Goal: Task Accomplishment & Management: Use online tool/utility

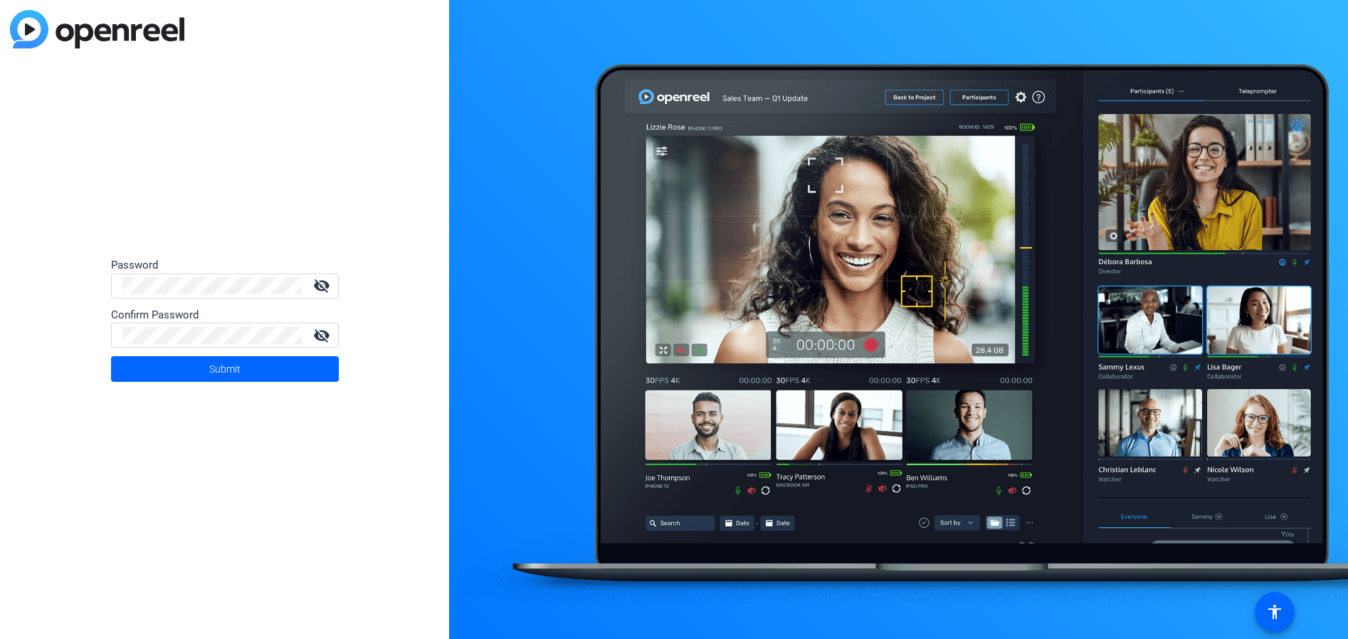
click at [29, 310] on div "Password visibility_off Confirm Password visibility_off Submit" at bounding box center [224, 319] width 449 height 639
drag, startPoint x: 73, startPoint y: 340, endPoint x: 174, endPoint y: 369, distance: 105.4
click at [73, 340] on div "Password visibility_off Confirm Password visibility_off Submit" at bounding box center [224, 319] width 449 height 639
click at [209, 369] on span "Submit" at bounding box center [224, 369] width 31 height 36
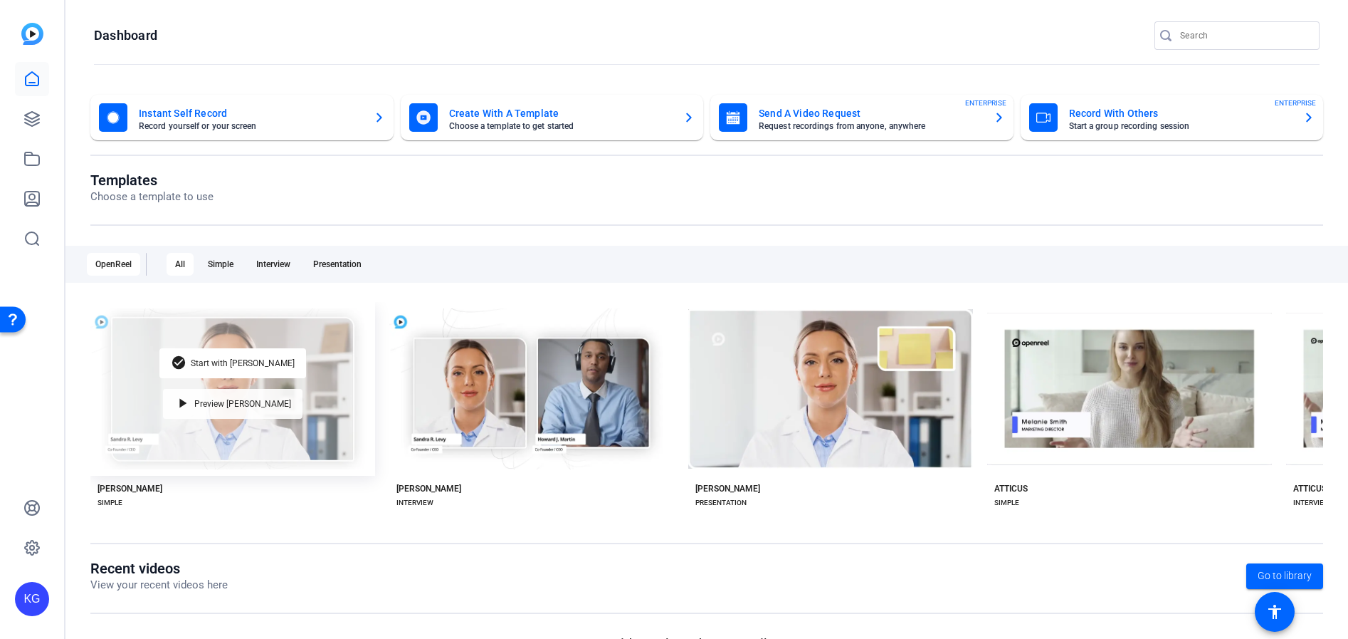
click at [192, 399] on mat-icon "play_arrow" at bounding box center [182, 403] width 17 height 17
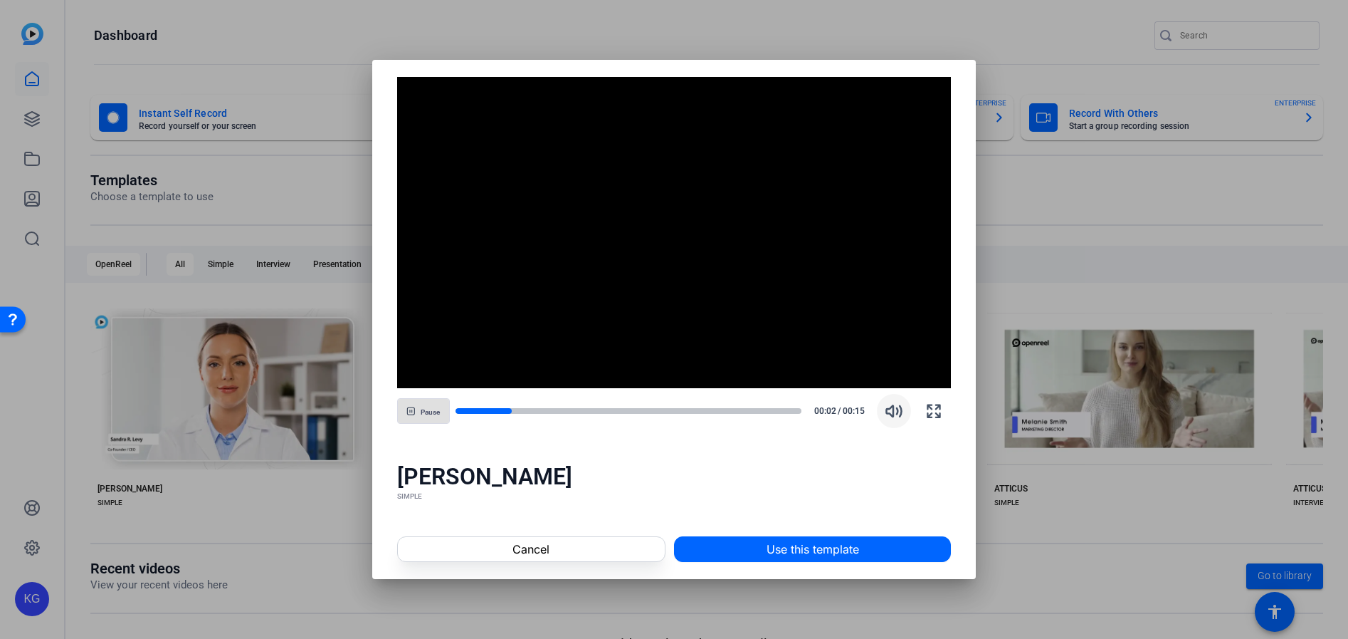
click at [887, 419] on icon "button" at bounding box center [894, 410] width 17 height 17
click at [894, 416] on icon "button" at bounding box center [894, 411] width 15 height 11
click at [888, 412] on icon "button" at bounding box center [894, 411] width 15 height 11
click at [421, 414] on span "button" at bounding box center [423, 411] width 51 height 34
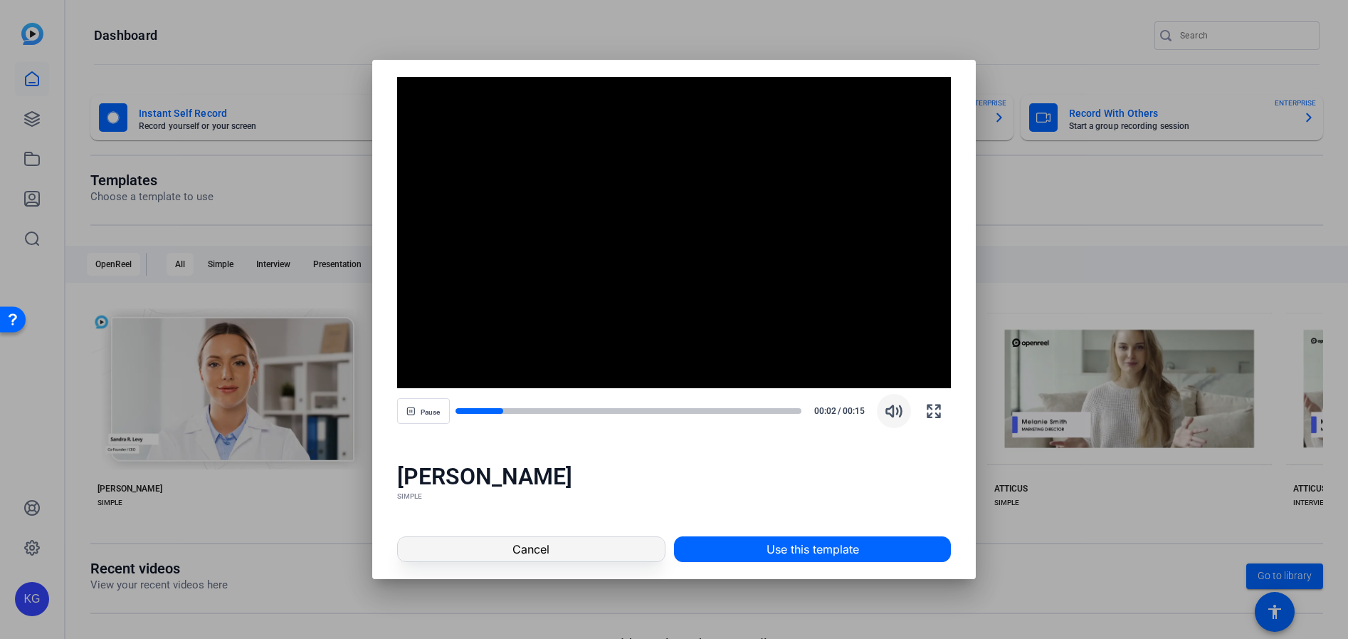
click at [547, 555] on span "Cancel" at bounding box center [531, 548] width 37 height 17
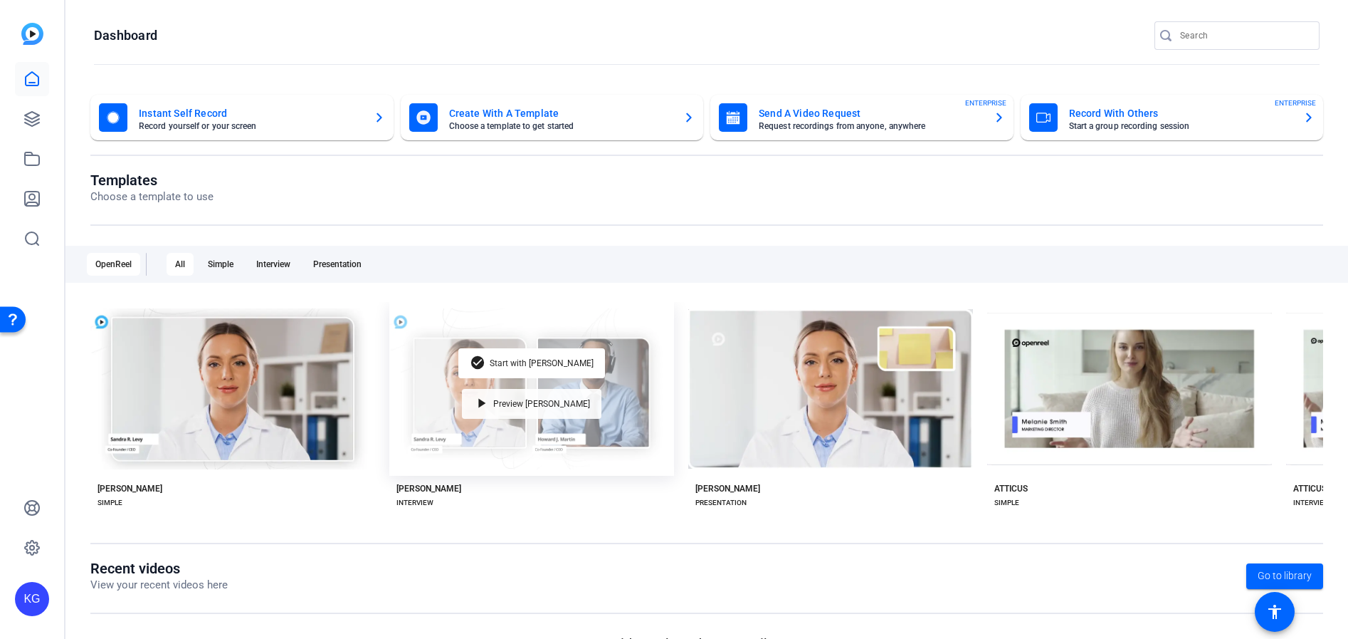
click at [540, 405] on div "play_arrow Preview Matti" at bounding box center [532, 404] width 140 height 30
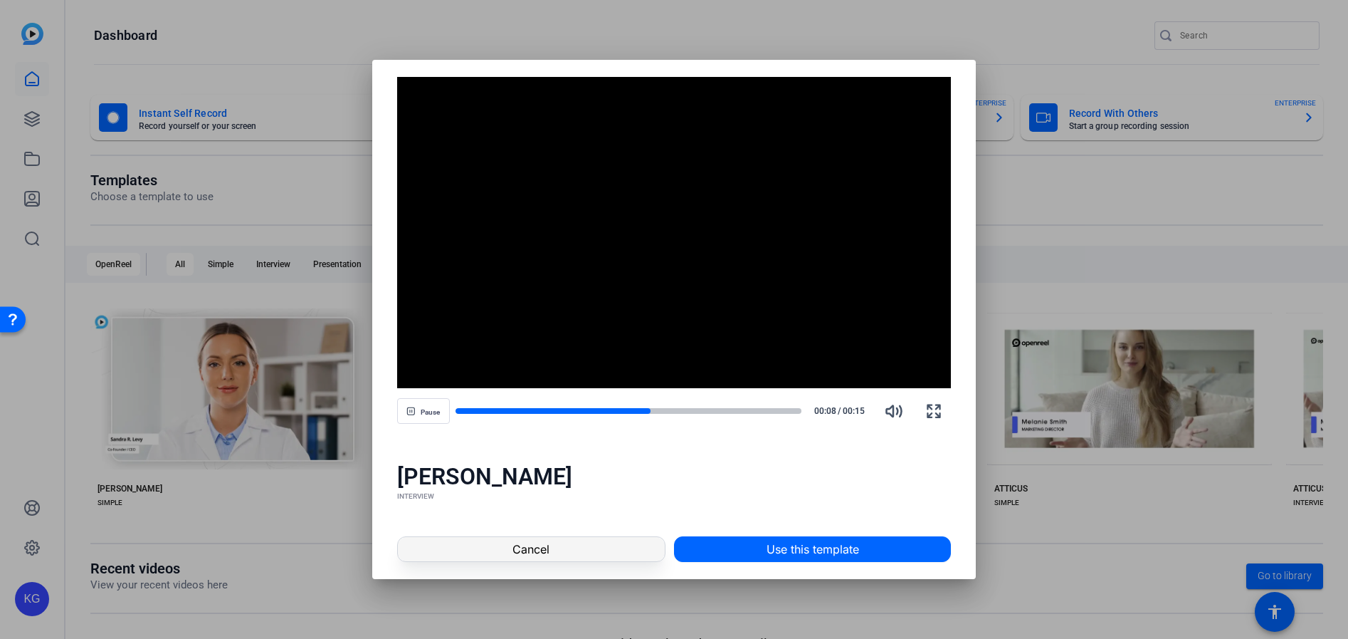
click at [512, 542] on span at bounding box center [531, 549] width 267 height 34
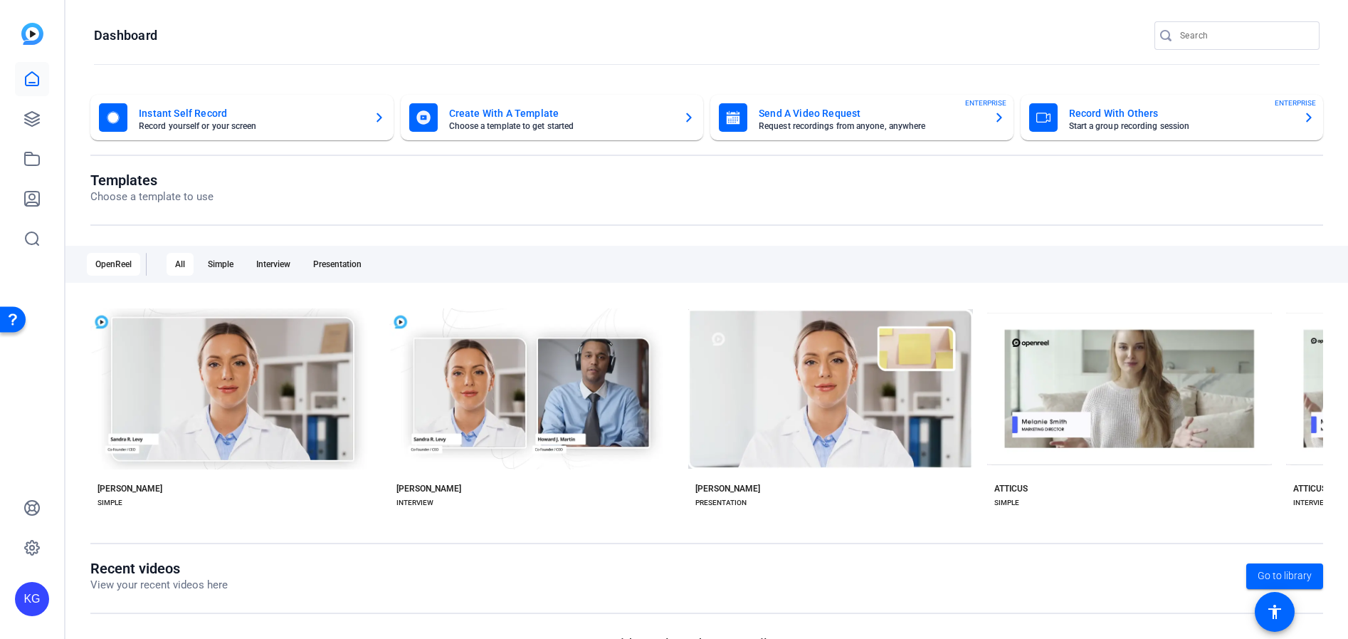
click at [195, 127] on mat-card-subtitle "Record yourself or your screen" at bounding box center [251, 126] width 224 height 9
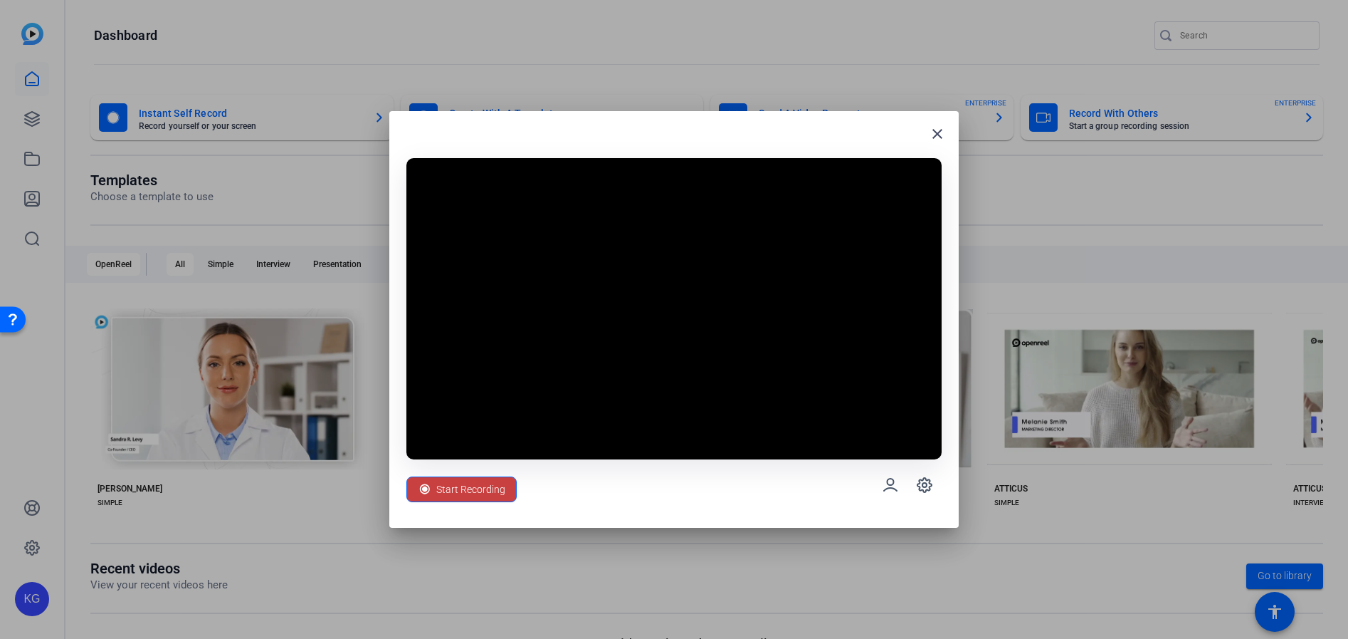
click at [466, 487] on span "Start Recording" at bounding box center [470, 489] width 69 height 27
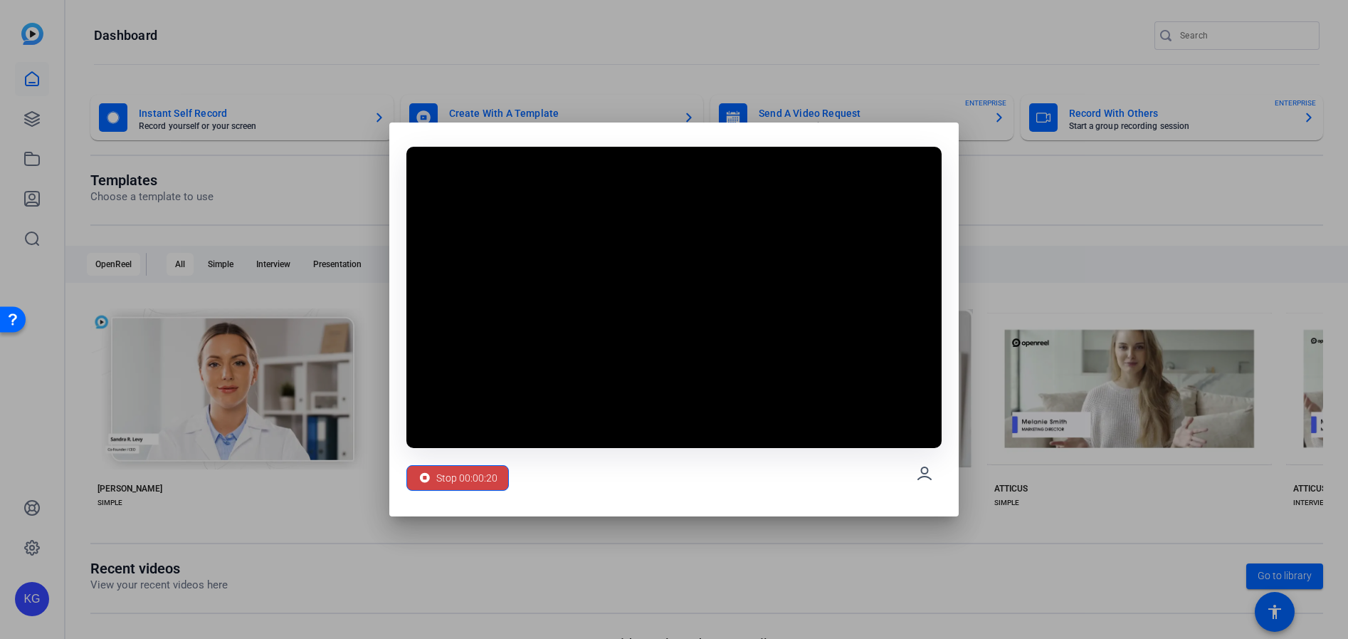
click at [466, 486] on span "Stop 00:00:20" at bounding box center [466, 477] width 61 height 27
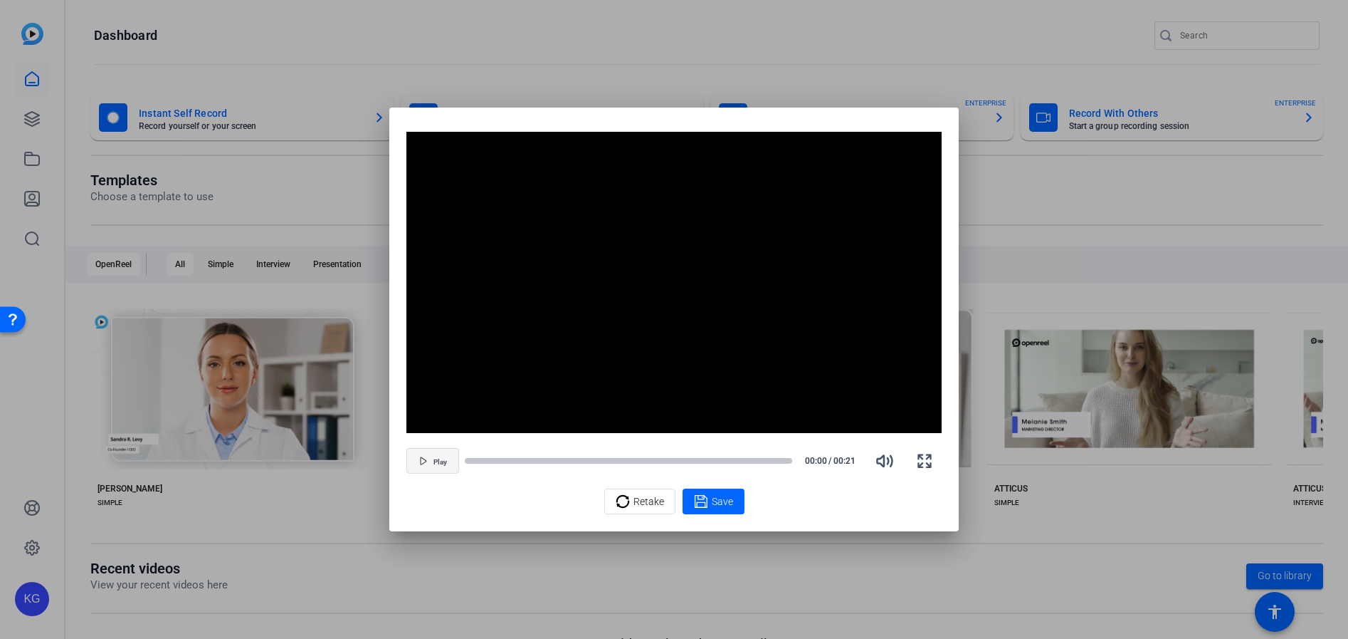
click at [439, 467] on span "button" at bounding box center [432, 461] width 51 height 34
click at [620, 508] on icon at bounding box center [623, 501] width 14 height 17
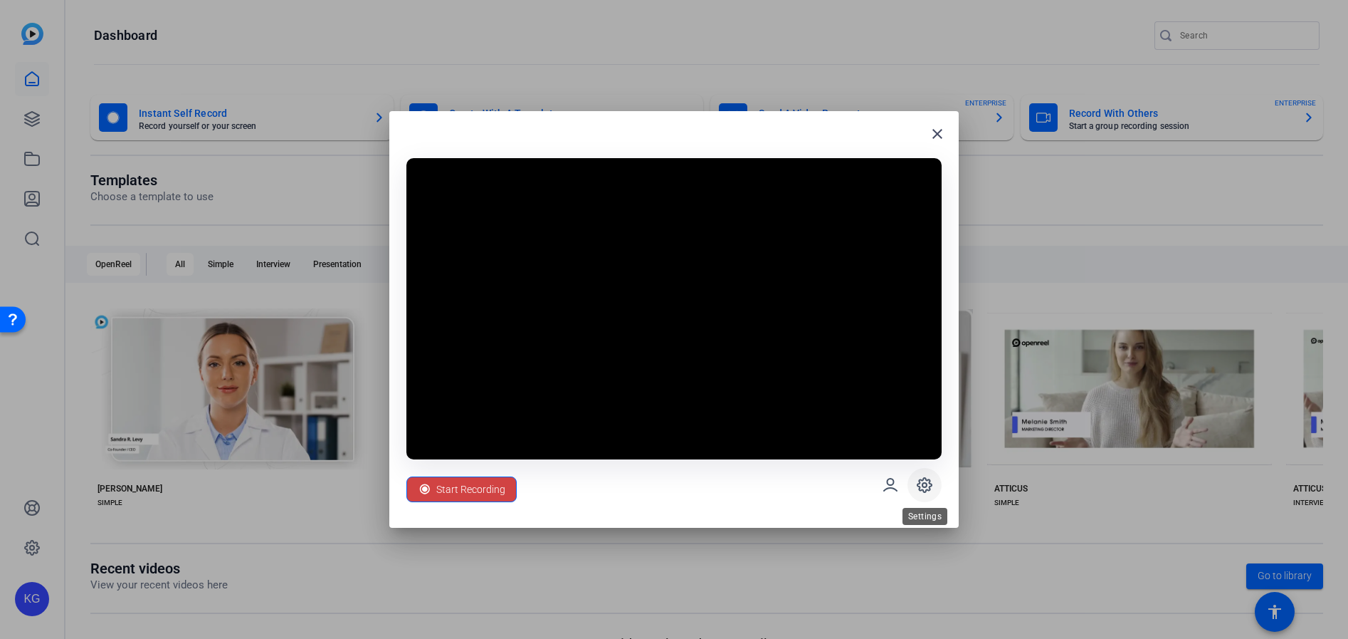
click at [925, 476] on span at bounding box center [925, 485] width 34 height 34
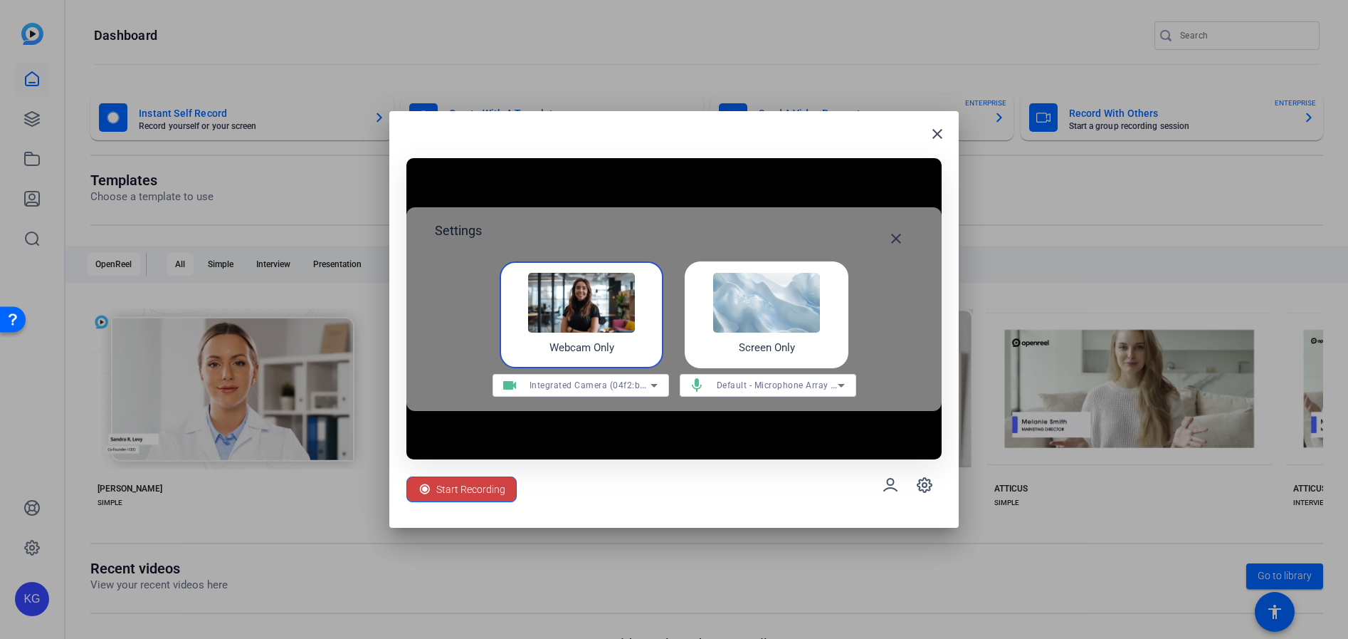
click at [592, 313] on img at bounding box center [581, 303] width 107 height 60
click at [739, 332] on img at bounding box center [766, 303] width 107 height 60
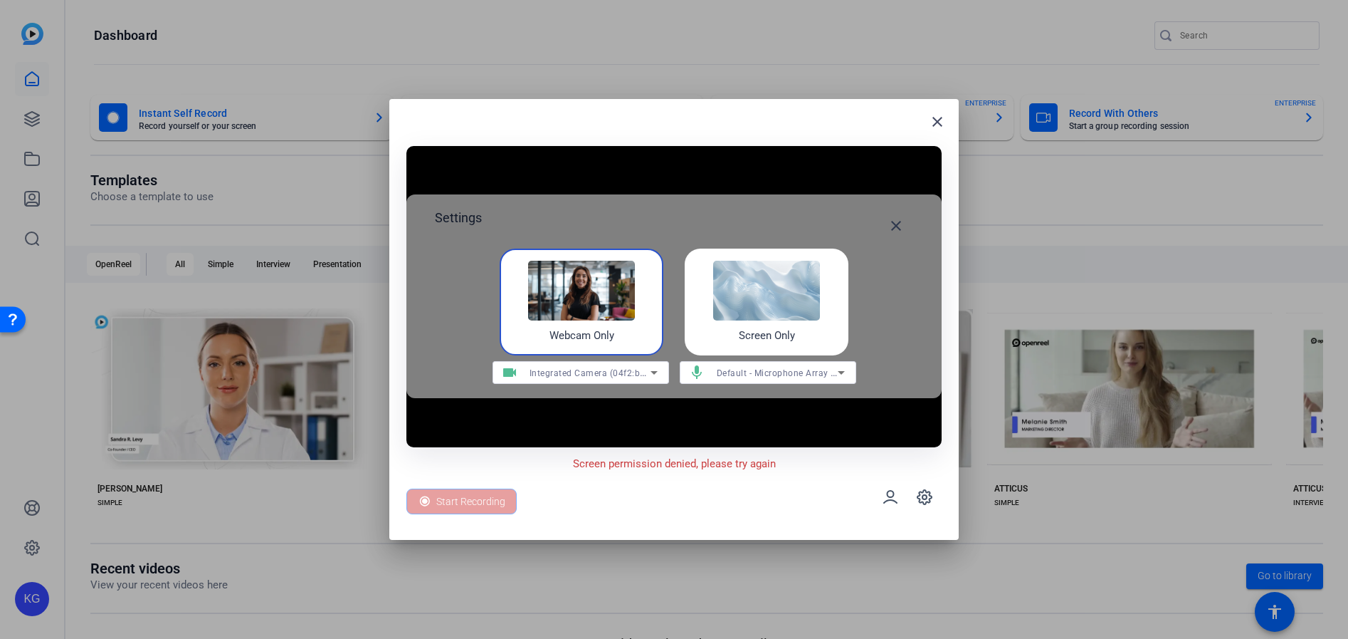
click at [587, 298] on img at bounding box center [581, 291] width 107 height 60
click at [887, 230] on span at bounding box center [896, 226] width 34 height 34
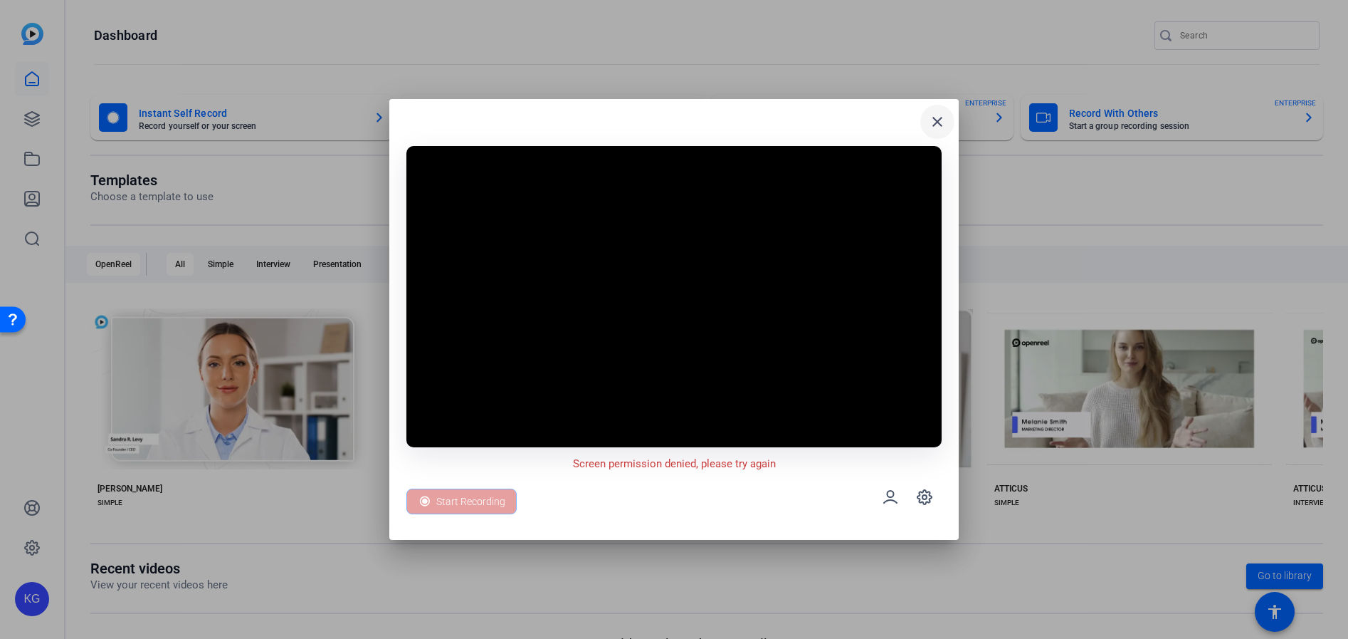
click at [935, 122] on mat-icon "close" at bounding box center [937, 121] width 17 height 17
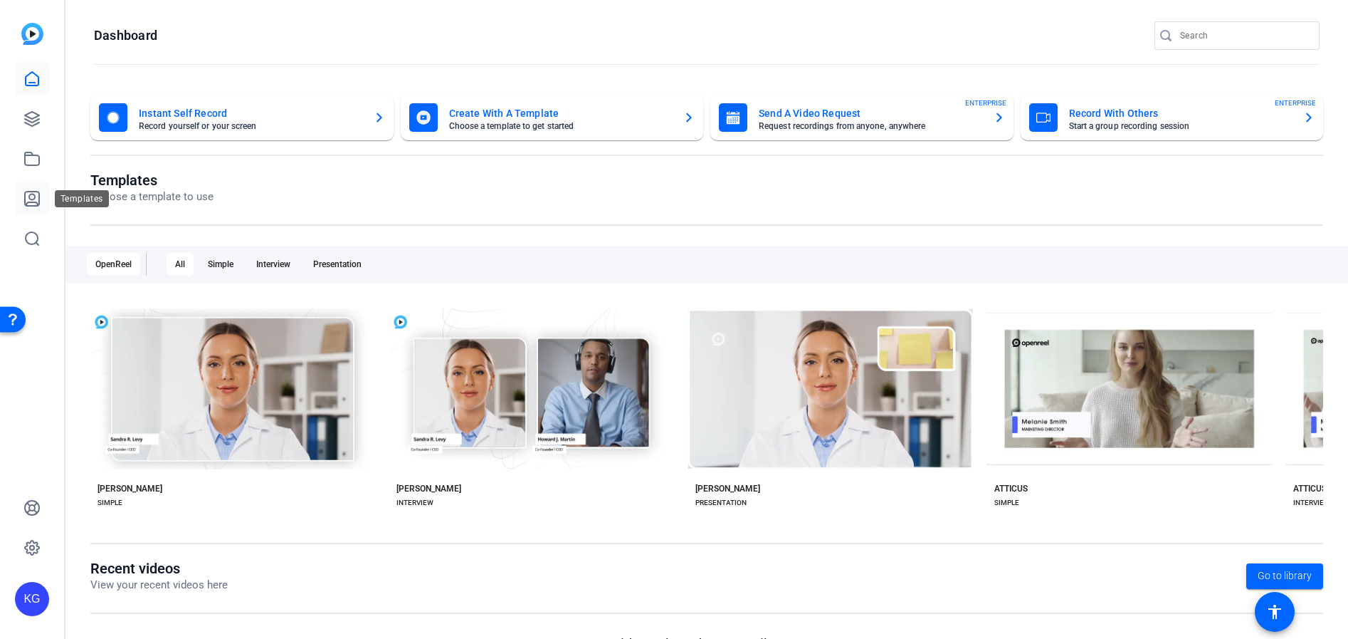
click at [31, 196] on icon at bounding box center [31, 198] width 17 height 17
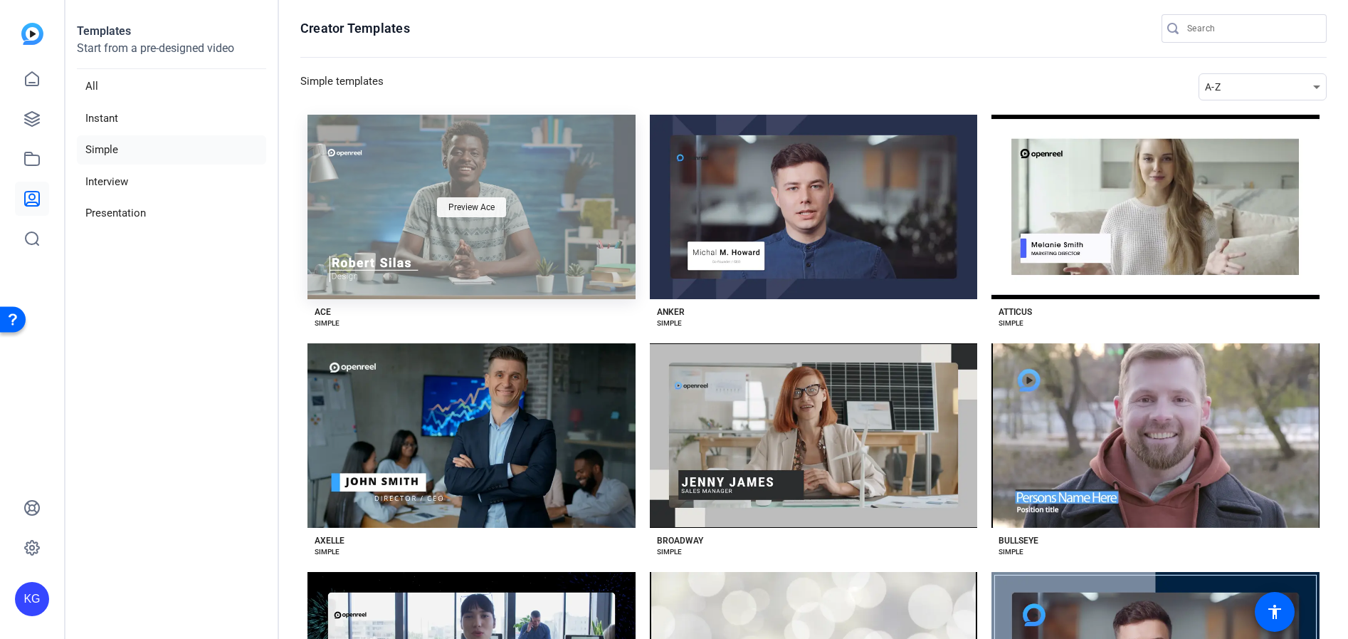
click at [455, 213] on div "Preview Ace" at bounding box center [471, 207] width 69 height 20
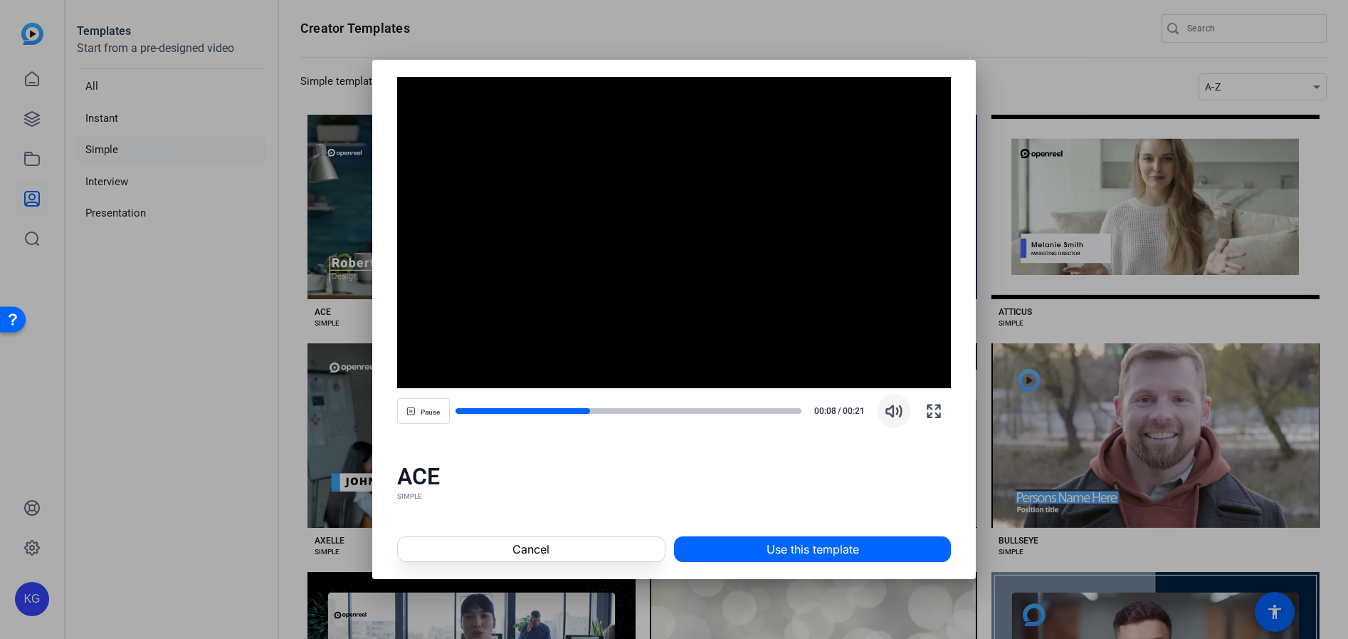
click at [889, 414] on icon "button" at bounding box center [894, 411] width 15 height 11
click at [895, 410] on icon "button" at bounding box center [894, 410] width 17 height 17
click at [528, 546] on span "Cancel" at bounding box center [531, 548] width 37 height 17
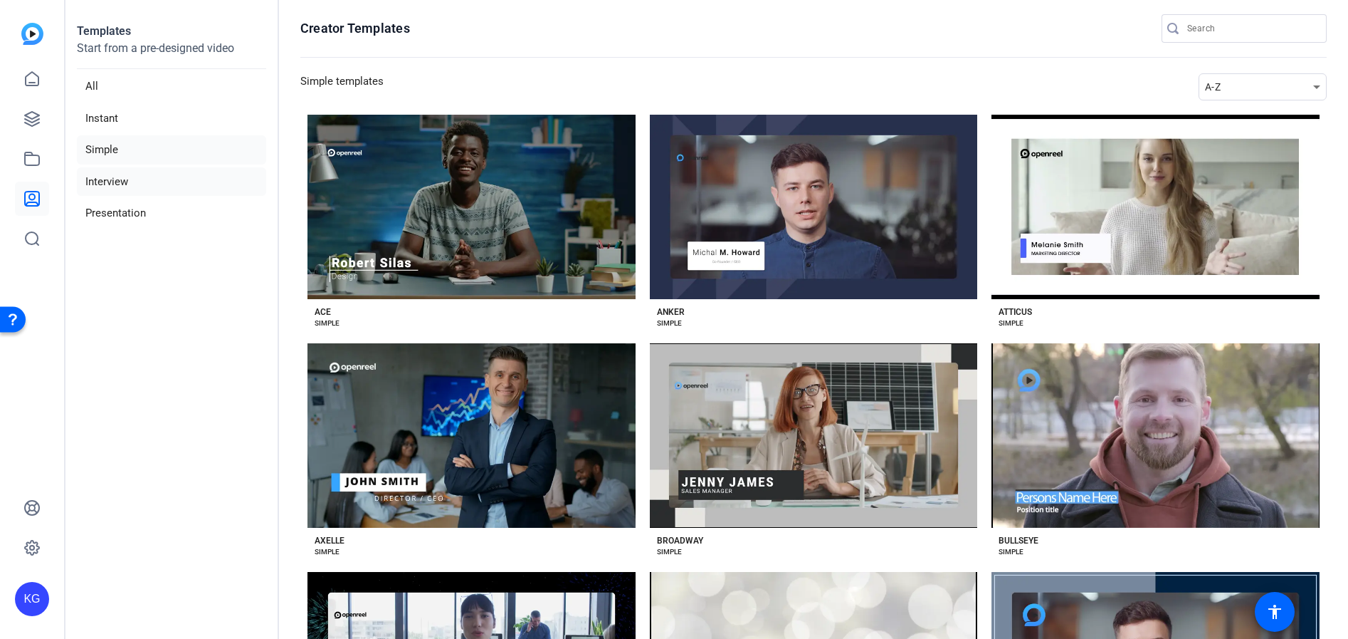
click at [90, 178] on li "Interview" at bounding box center [171, 181] width 189 height 29
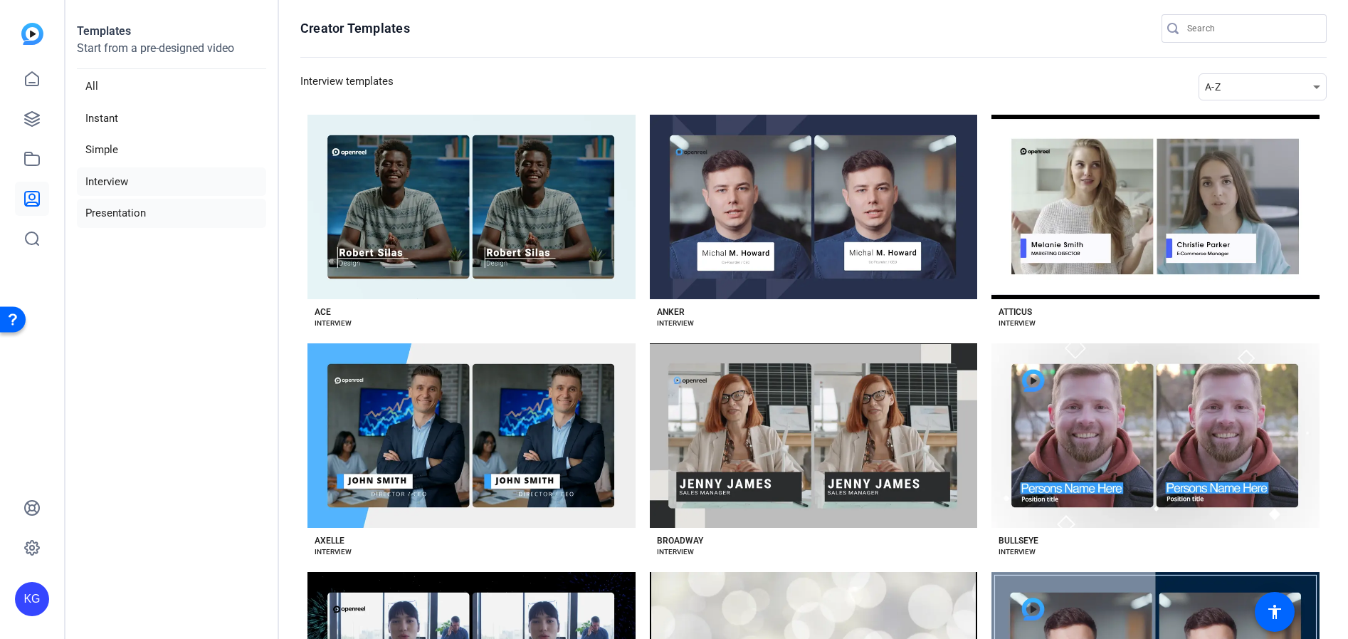
click at [111, 207] on li "Presentation" at bounding box center [171, 213] width 189 height 29
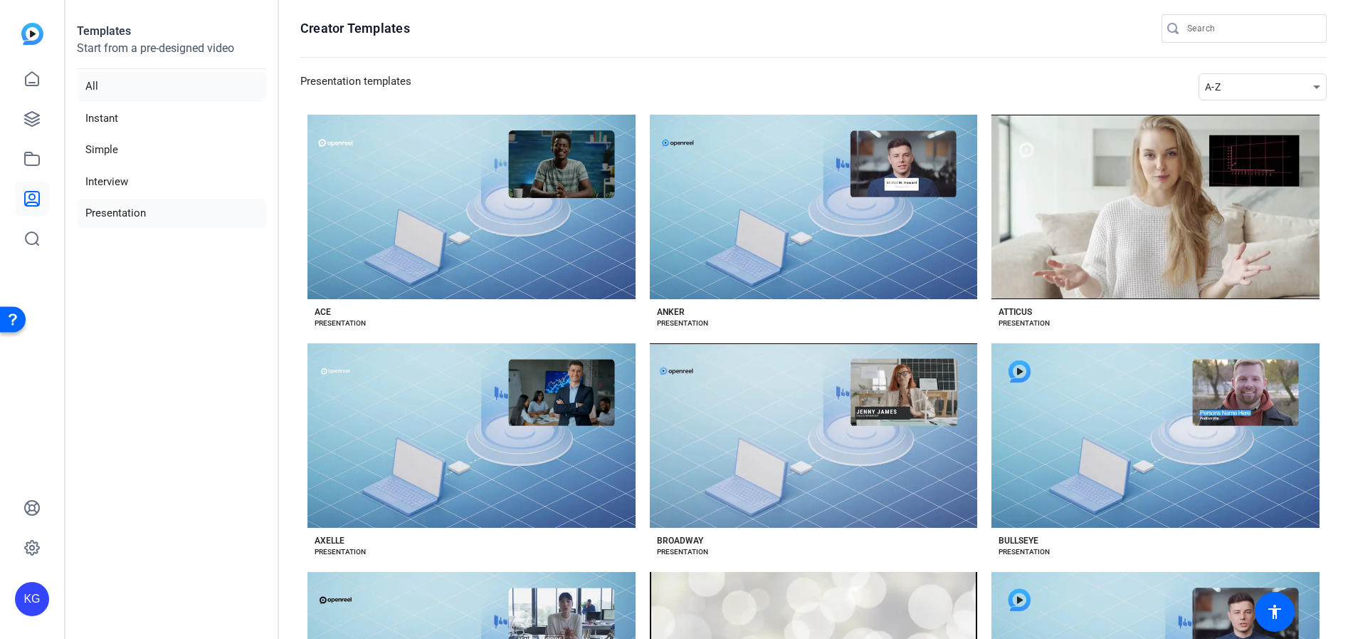
click at [121, 87] on li "All" at bounding box center [171, 86] width 189 height 29
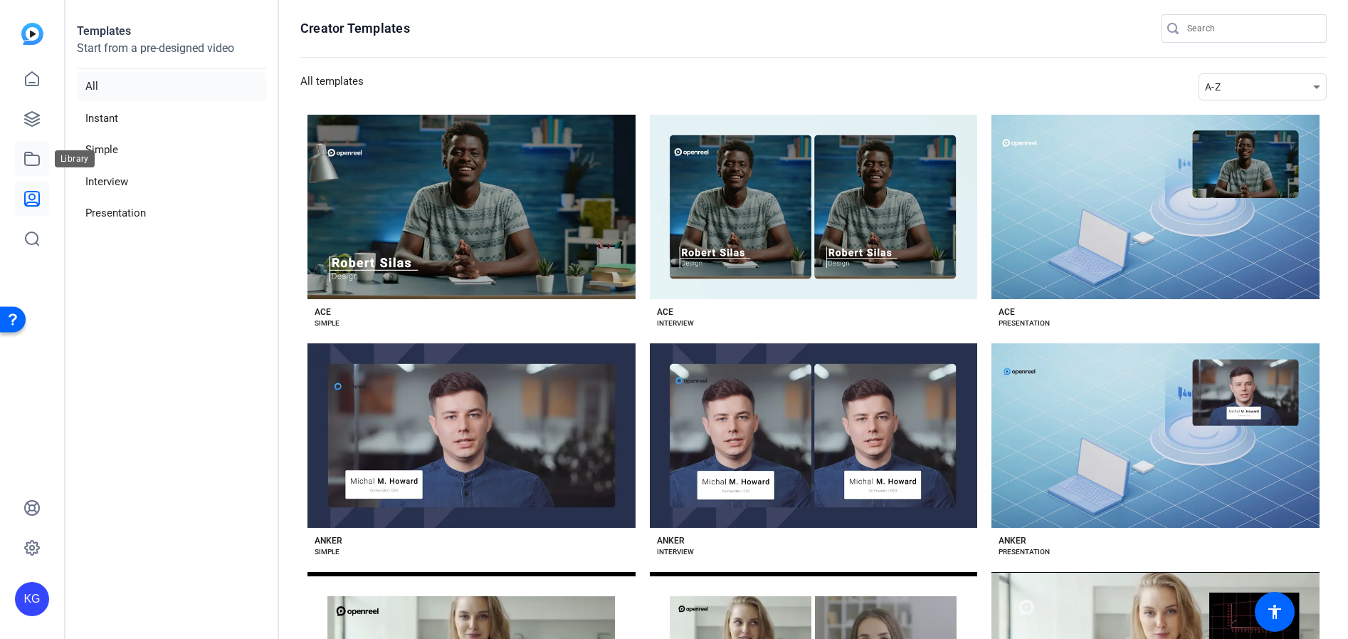
click at [30, 153] on icon at bounding box center [32, 158] width 14 height 13
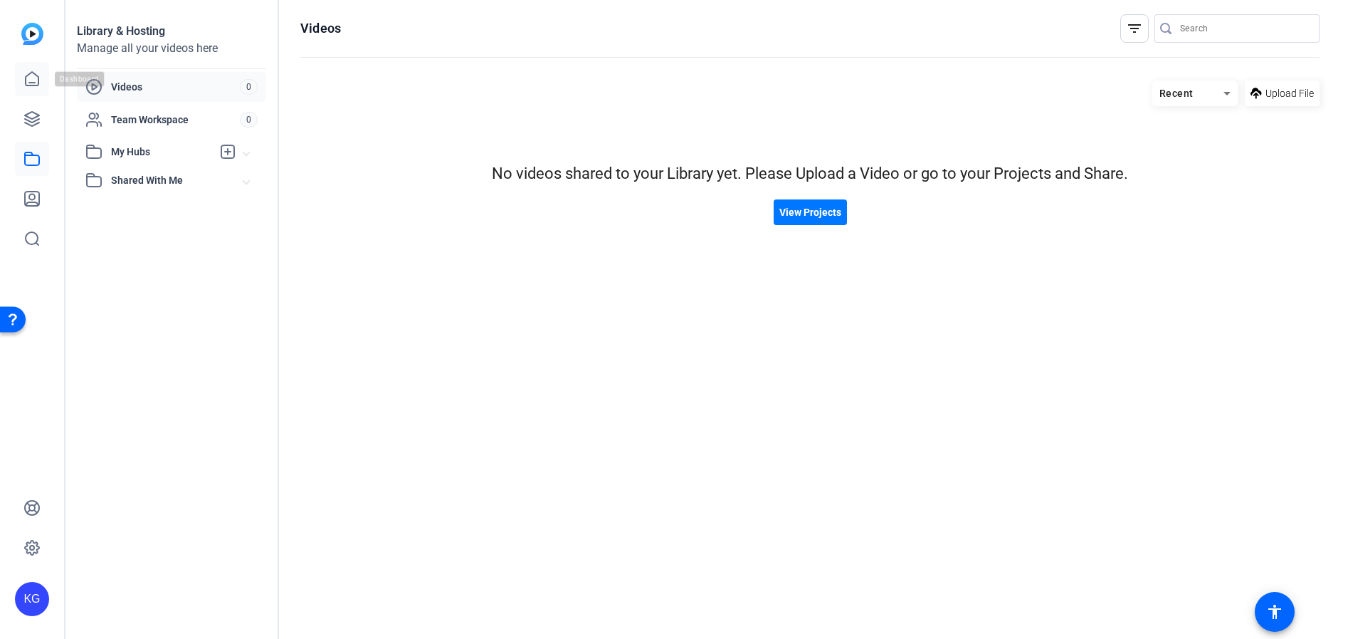
click at [35, 85] on icon at bounding box center [32, 79] width 13 height 14
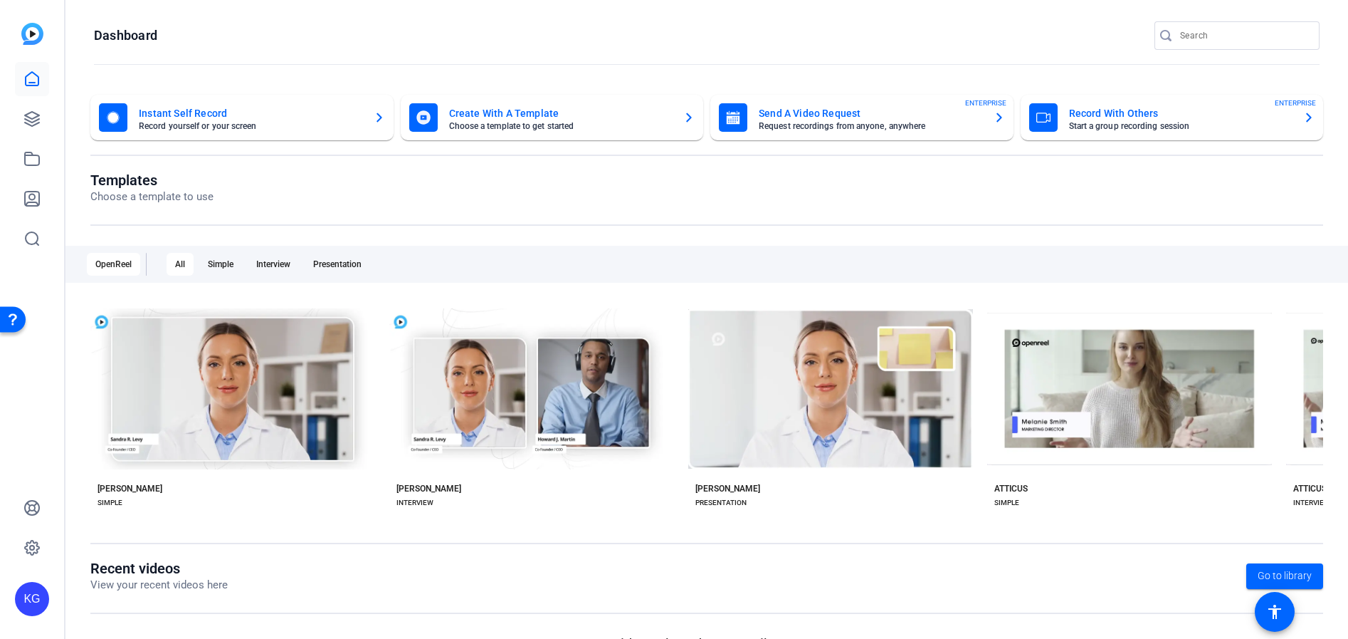
scroll to position [33, 0]
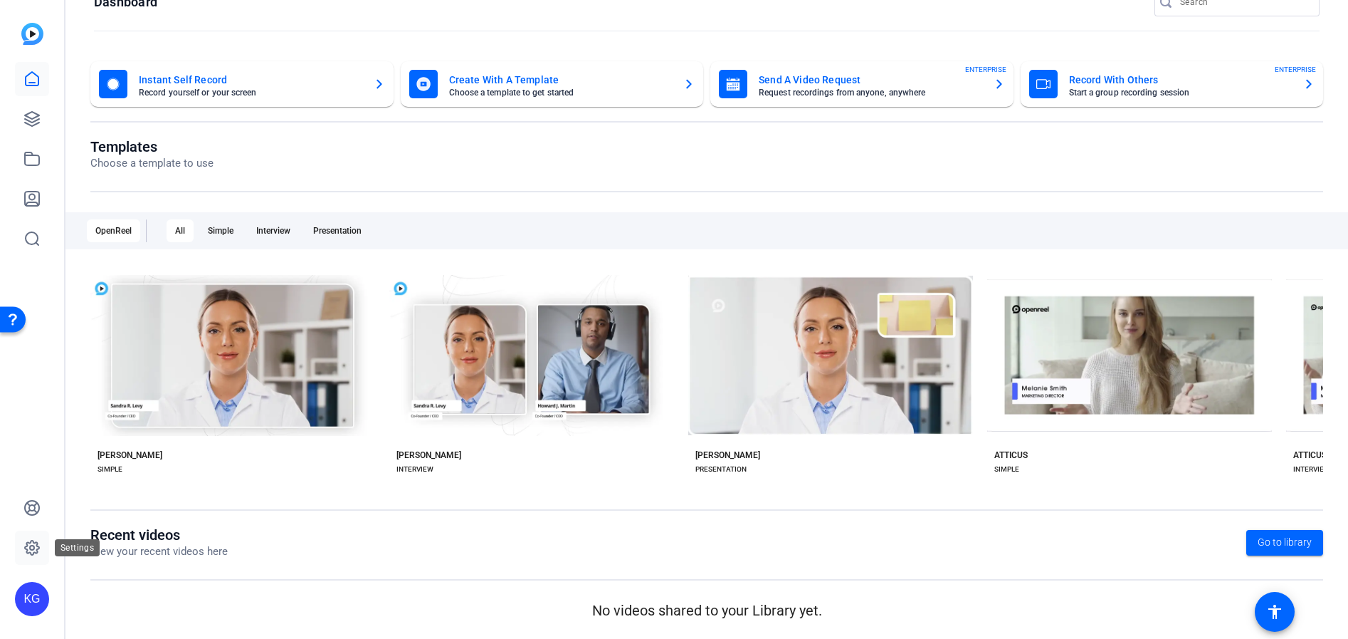
click at [41, 549] on link at bounding box center [32, 547] width 34 height 34
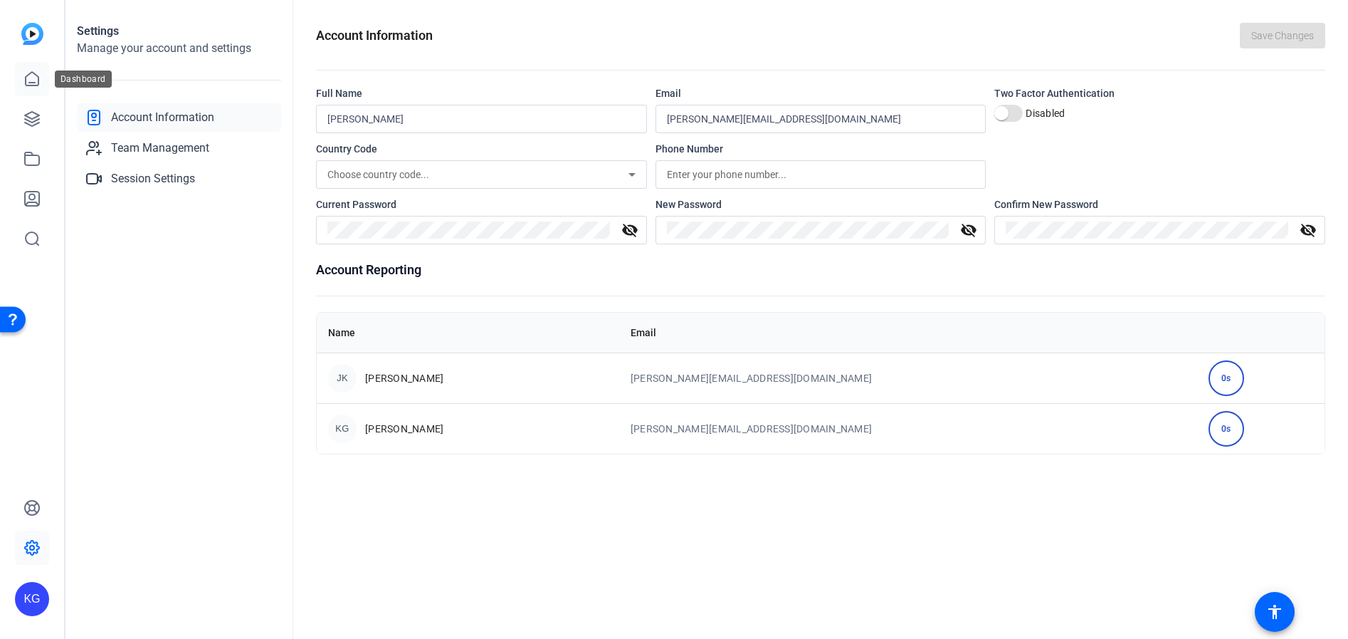
click at [30, 85] on icon at bounding box center [32, 79] width 13 height 14
